Goal: Manage account settings

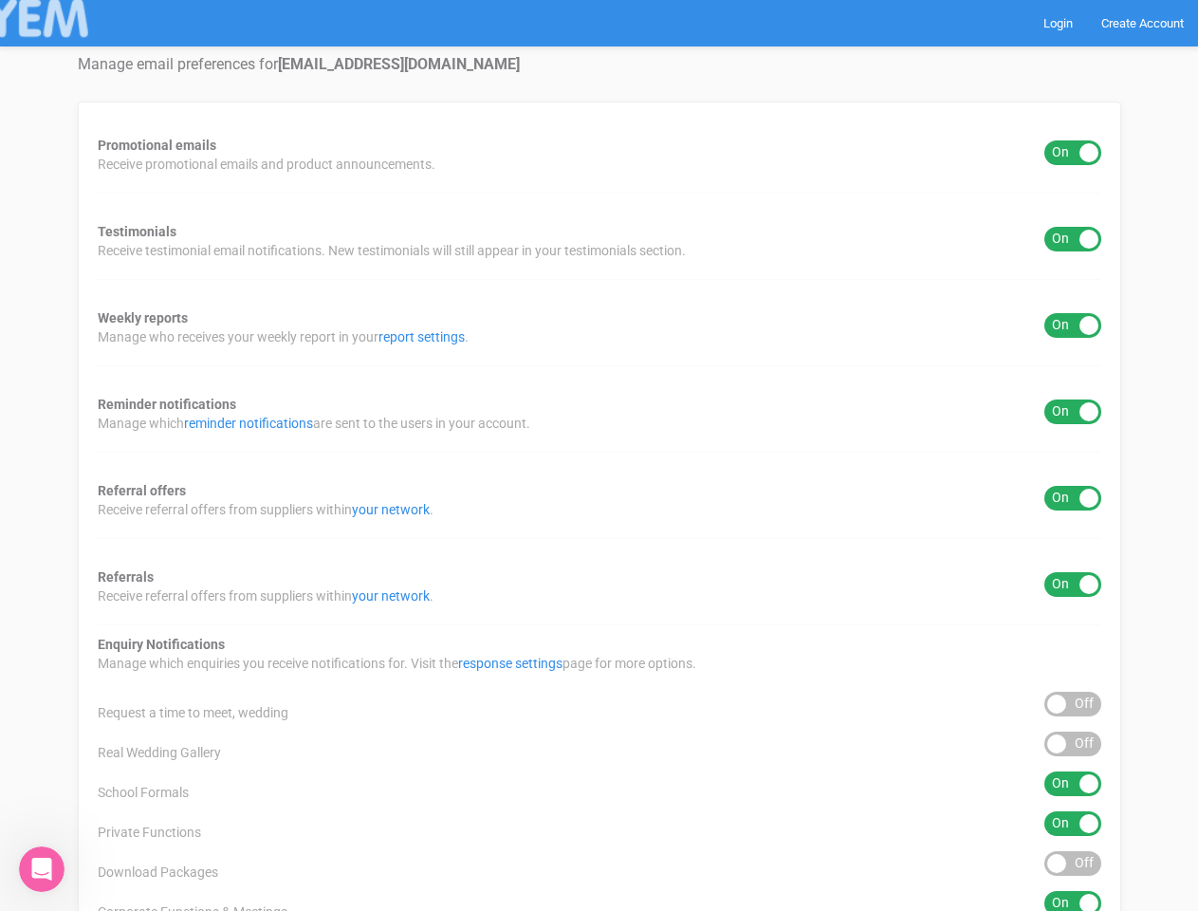
click at [599, 455] on div "Promotional emails ON OFF Receive promotional emails and product announcements.…" at bounding box center [599, 706] width 1043 height 1208
click at [1073, 153] on div "ON OFF" at bounding box center [1072, 152] width 57 height 25
click at [1073, 239] on div "ON OFF" at bounding box center [1072, 239] width 57 height 25
click at [1073, 325] on div "ON OFF" at bounding box center [1072, 325] width 57 height 25
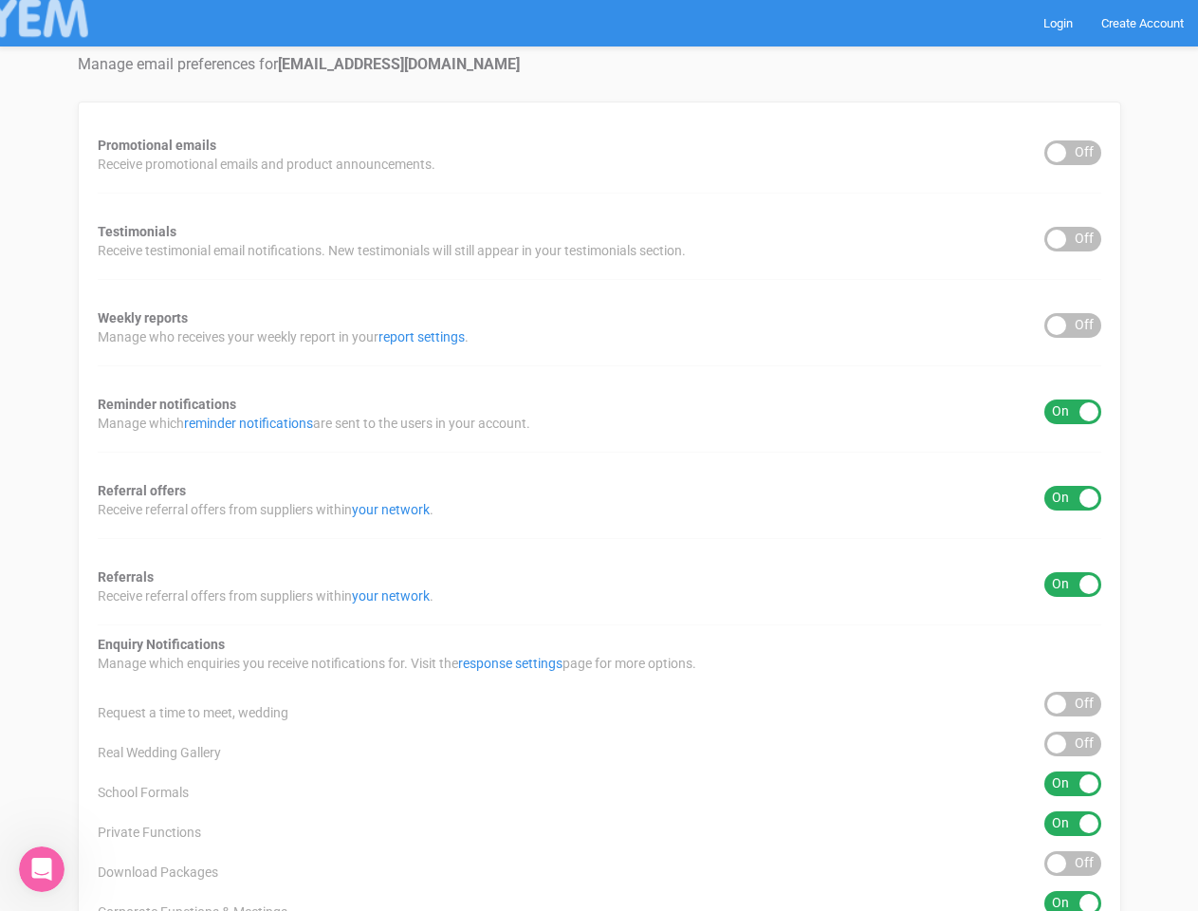
click at [1073, 412] on div "ON OFF" at bounding box center [1072, 411] width 57 height 25
click at [1073, 498] on div "ON OFF" at bounding box center [1072, 498] width 57 height 25
click at [1073, 584] on div "ON OFF" at bounding box center [1072, 584] width 57 height 25
click at [1073, 704] on div "ON OFF" at bounding box center [1072, 704] width 57 height 25
click at [1073, 744] on div "ON OFF" at bounding box center [1072, 743] width 57 height 25
